Goal: Information Seeking & Learning: Learn about a topic

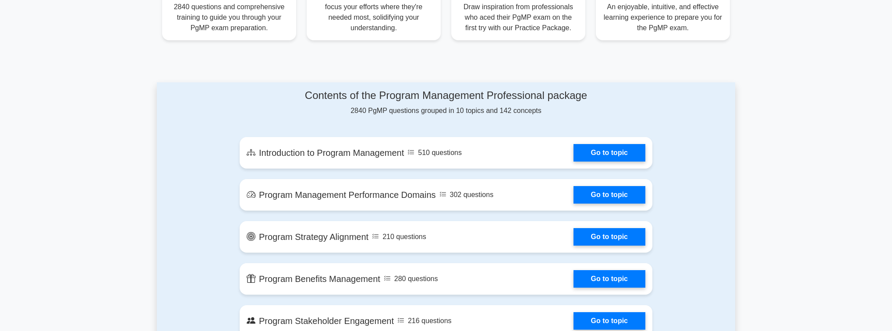
scroll to position [386, 0]
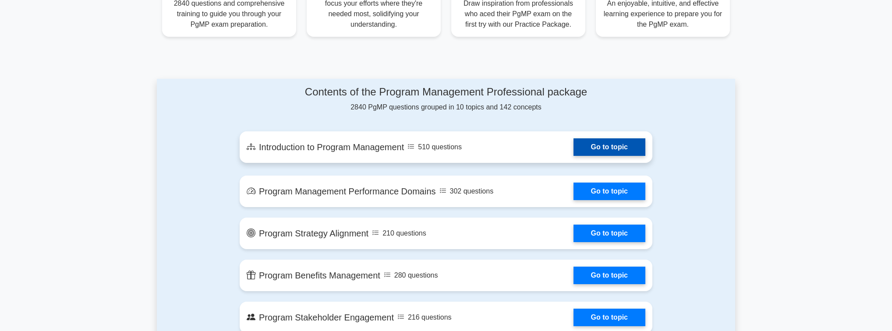
click at [601, 148] on link "Go to topic" at bounding box center [610, 147] width 72 height 18
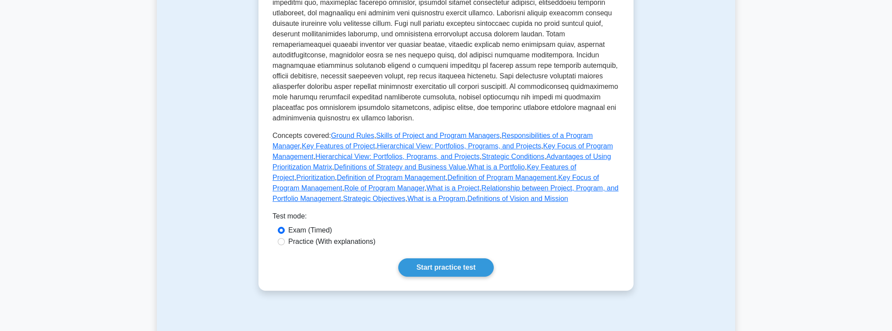
scroll to position [386, 0]
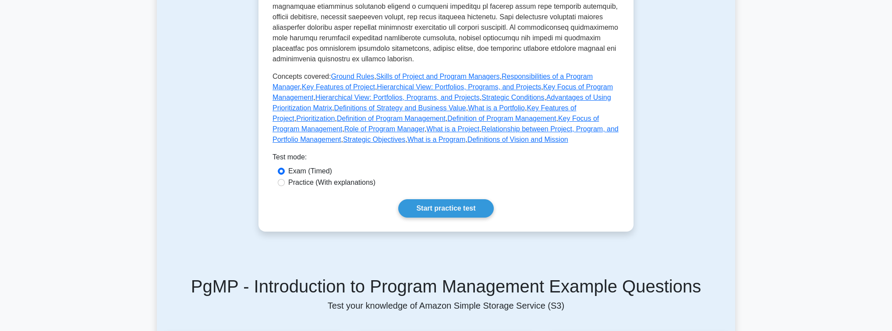
click at [296, 177] on label "Practice (With explanations)" at bounding box center [331, 182] width 87 height 11
click at [285, 179] on input "Practice (With explanations)" at bounding box center [281, 182] width 7 height 7
radio input "true"
click at [417, 199] on link "Start practice test" at bounding box center [445, 208] width 95 height 18
